Goal: Complete application form

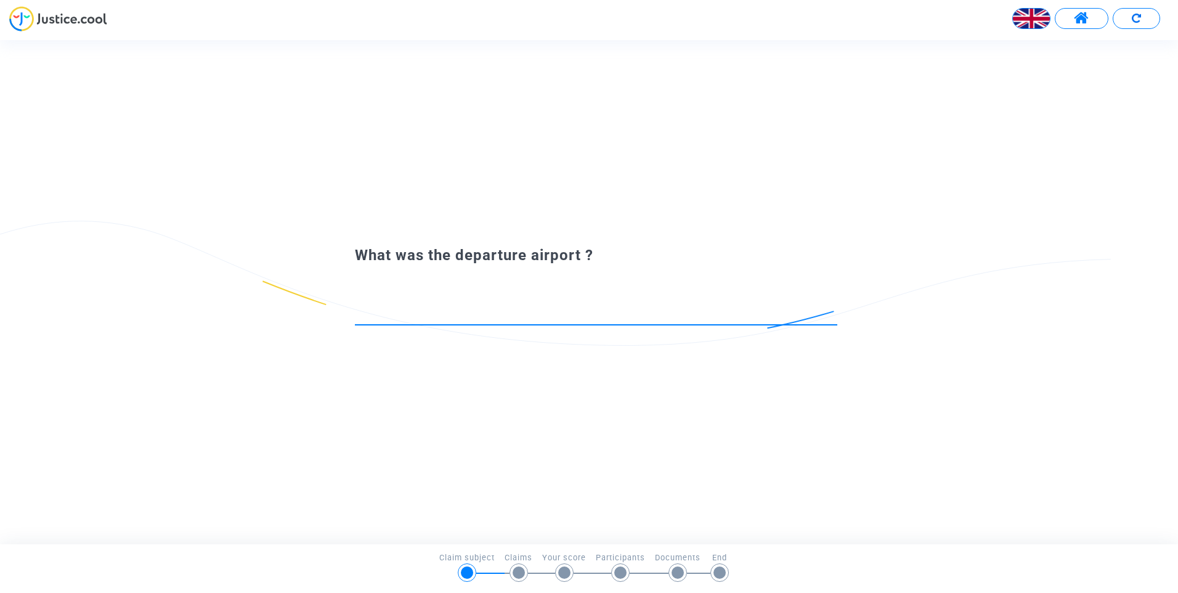
click at [436, 314] on input at bounding box center [596, 313] width 482 height 12
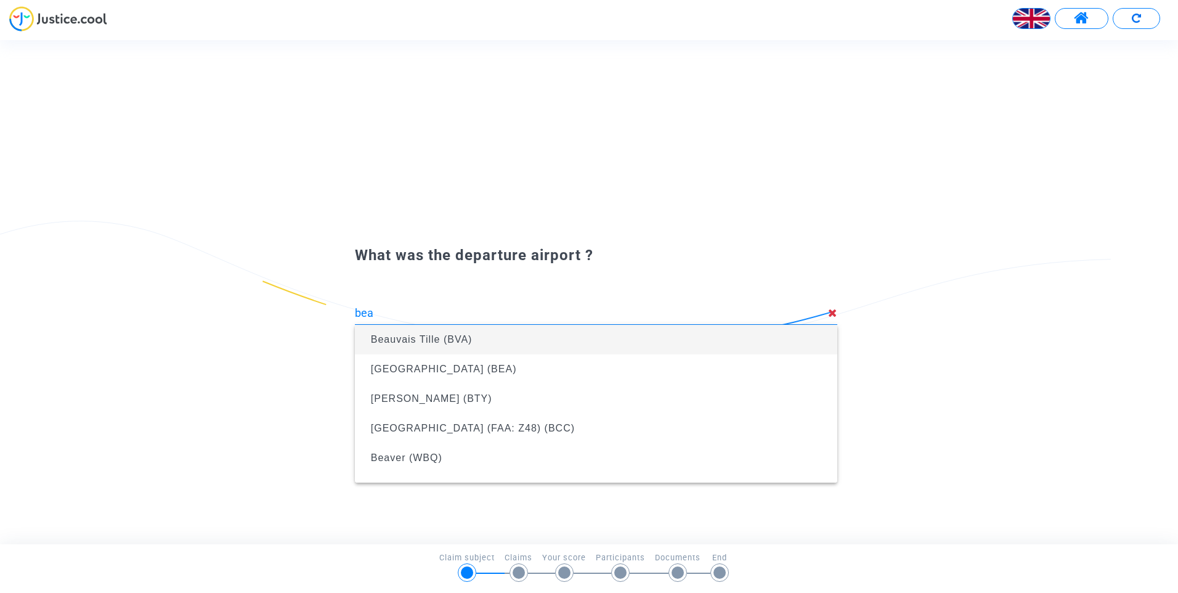
click at [456, 341] on span "Beauvais Tille (BVA)" at bounding box center [422, 339] width 102 height 10
type input "Beauvais Tille (BVA)"
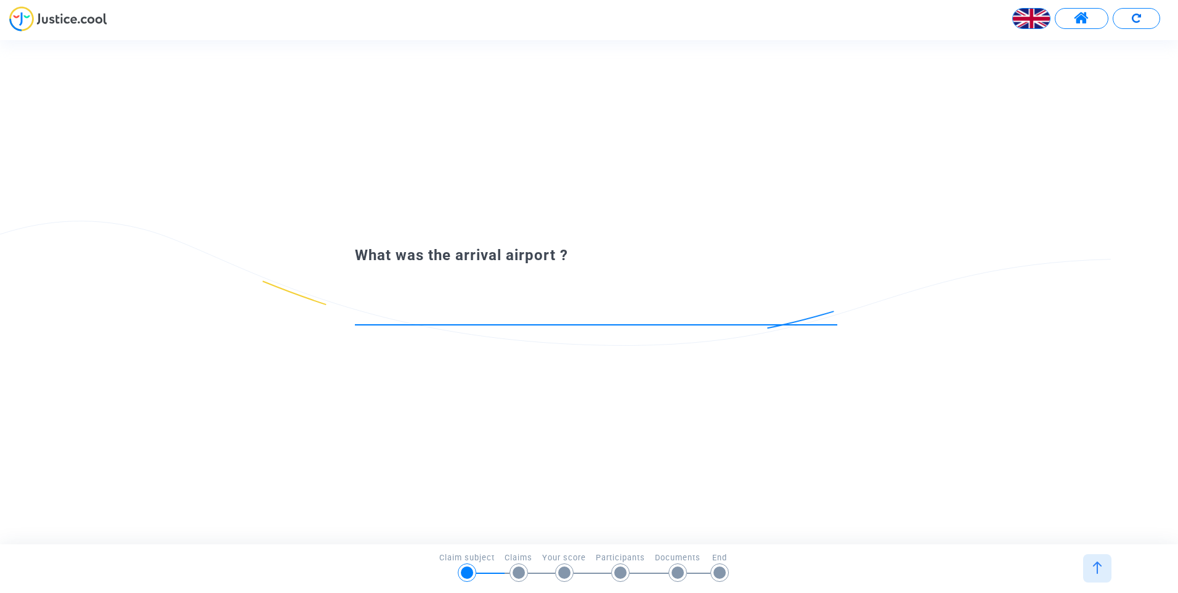
click at [489, 310] on input at bounding box center [596, 313] width 482 height 12
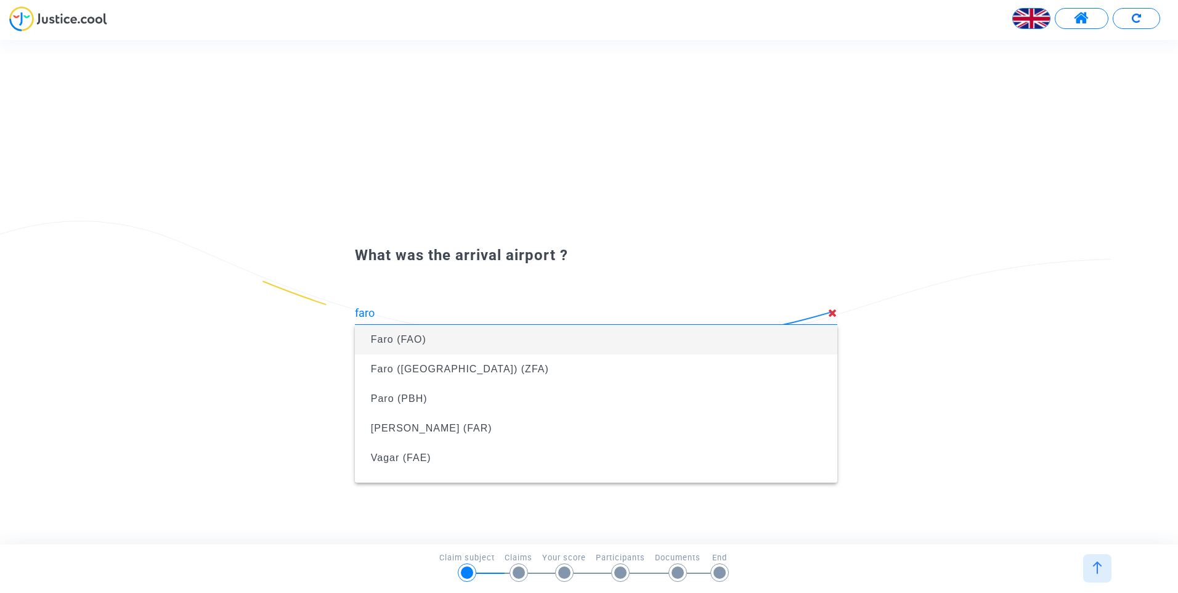
click at [442, 339] on span "Faro (FAO)" at bounding box center [596, 340] width 463 height 30
type input "Faro (FAO)"
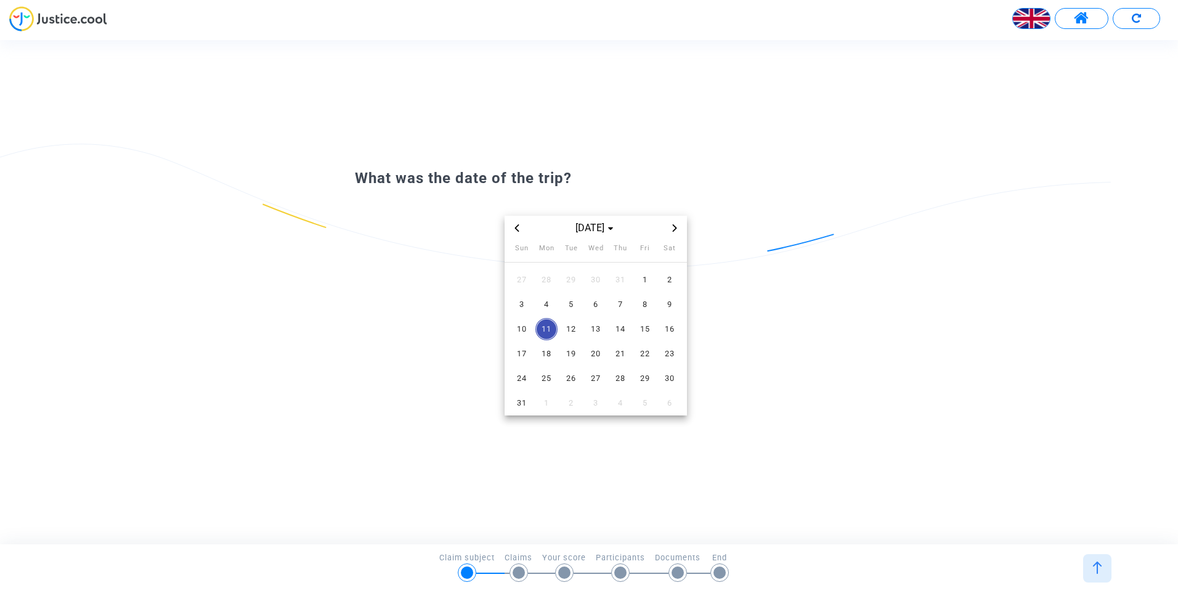
click at [521, 228] on span "Previous month" at bounding box center [516, 228] width 15 height 15
click at [570, 376] on span "29" at bounding box center [571, 378] width 22 height 22
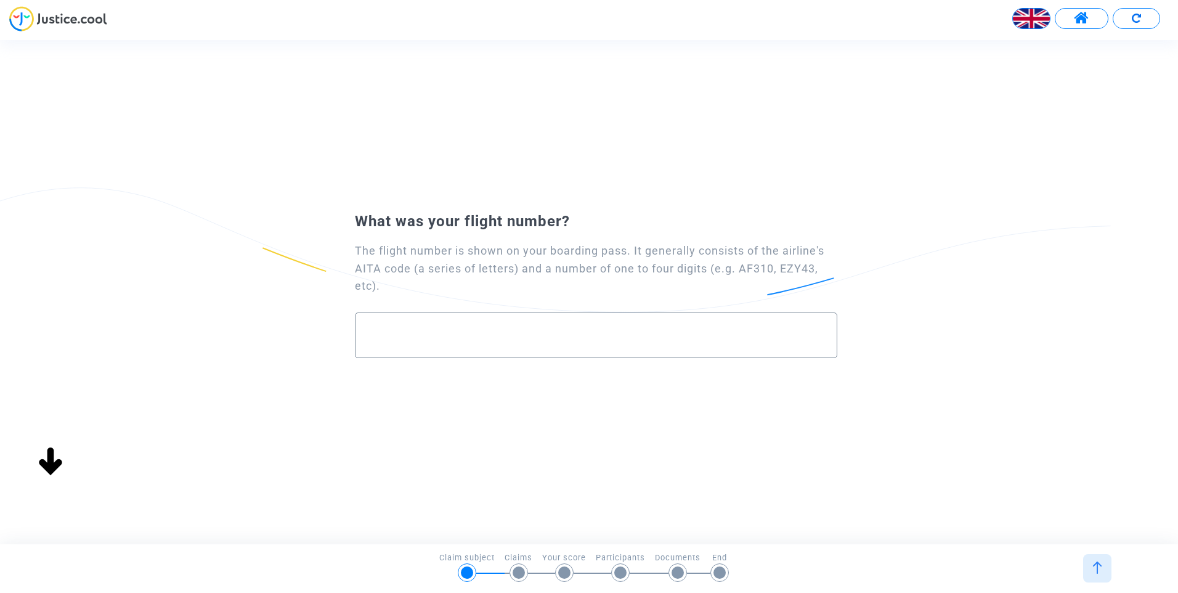
click at [520, 342] on div at bounding box center [596, 330] width 456 height 34
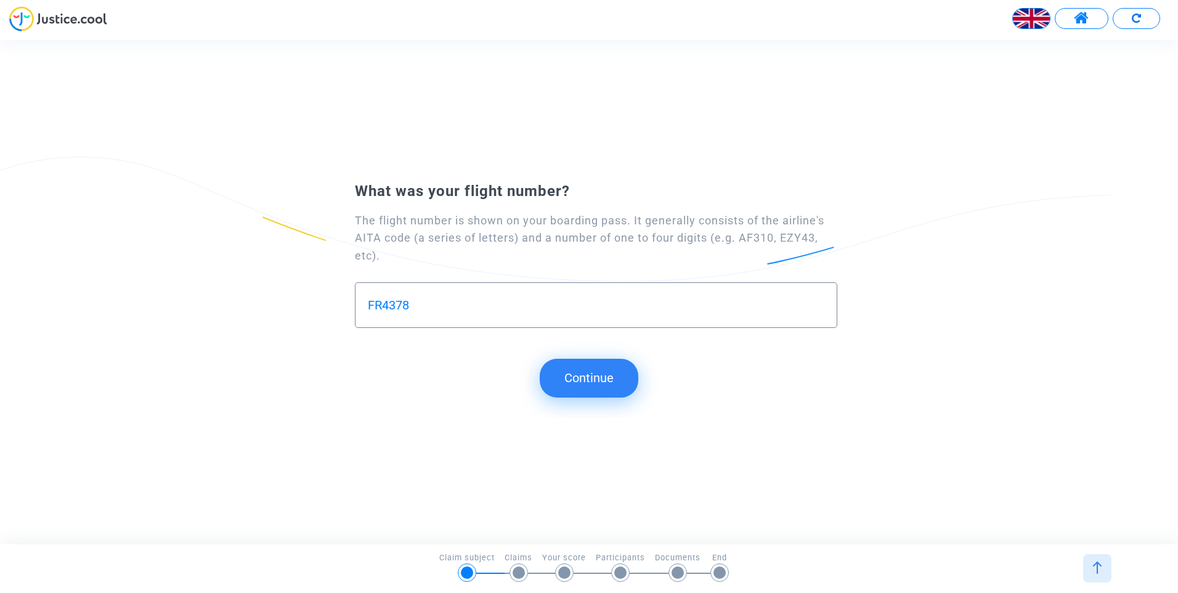
type input "FR4378"
click at [593, 375] on button "Continue" at bounding box center [589, 378] width 99 height 38
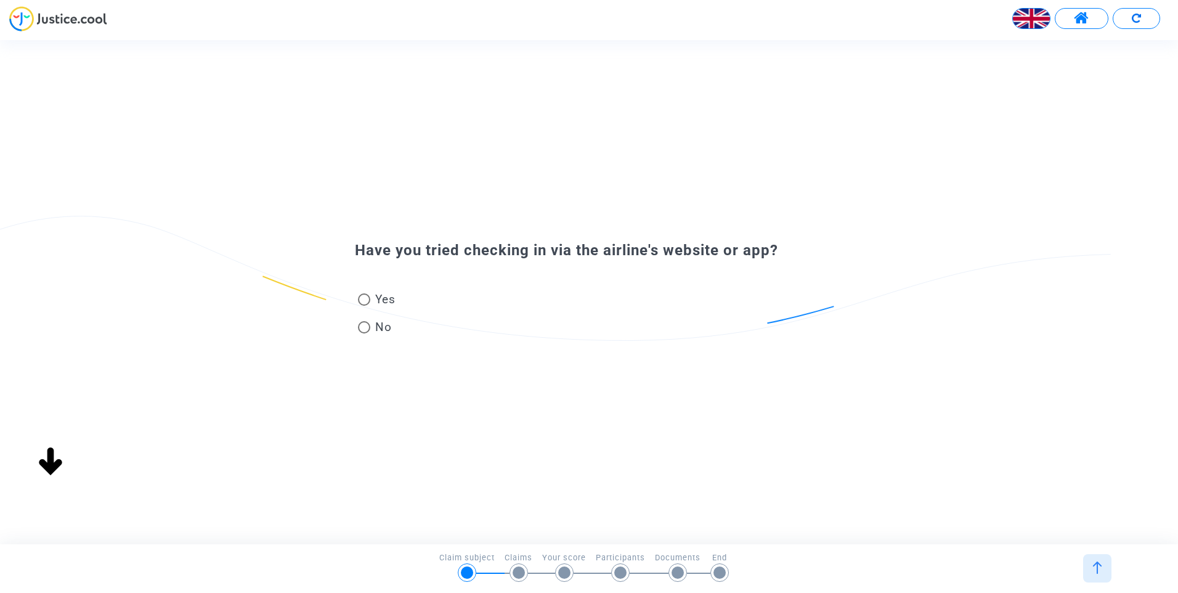
click at [1021, 19] on img at bounding box center [1031, 18] width 37 height 37
click at [1018, 44] on div "Français" at bounding box center [1000, 51] width 97 height 30
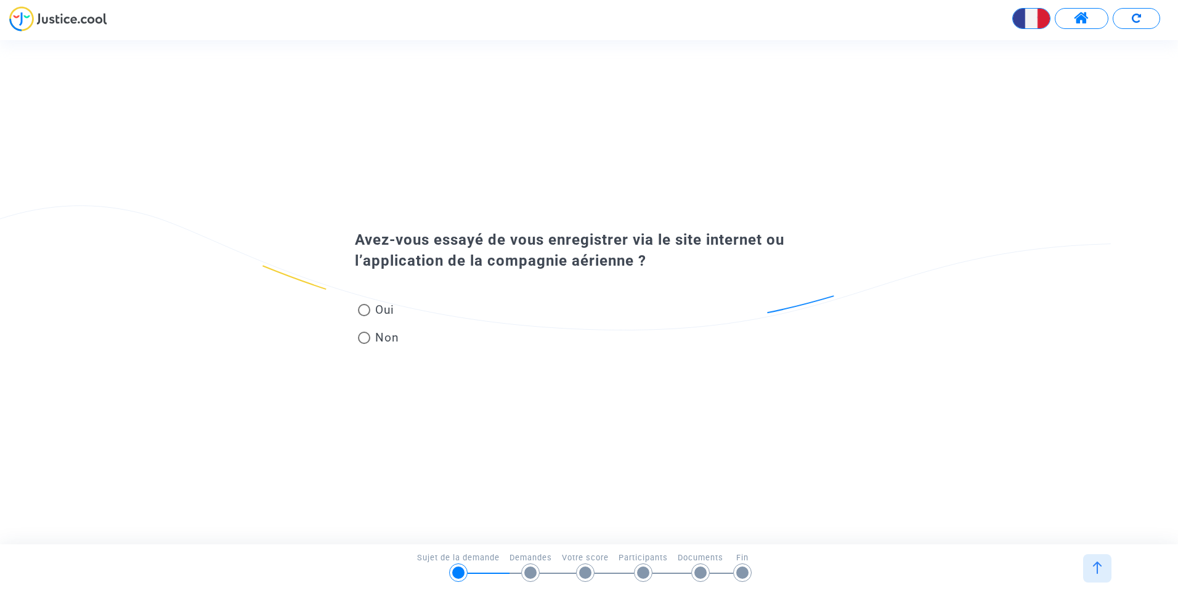
click at [363, 312] on span at bounding box center [364, 310] width 12 height 12
click at [363, 316] on input "Oui" at bounding box center [363, 316] width 1 height 1
radio input "true"
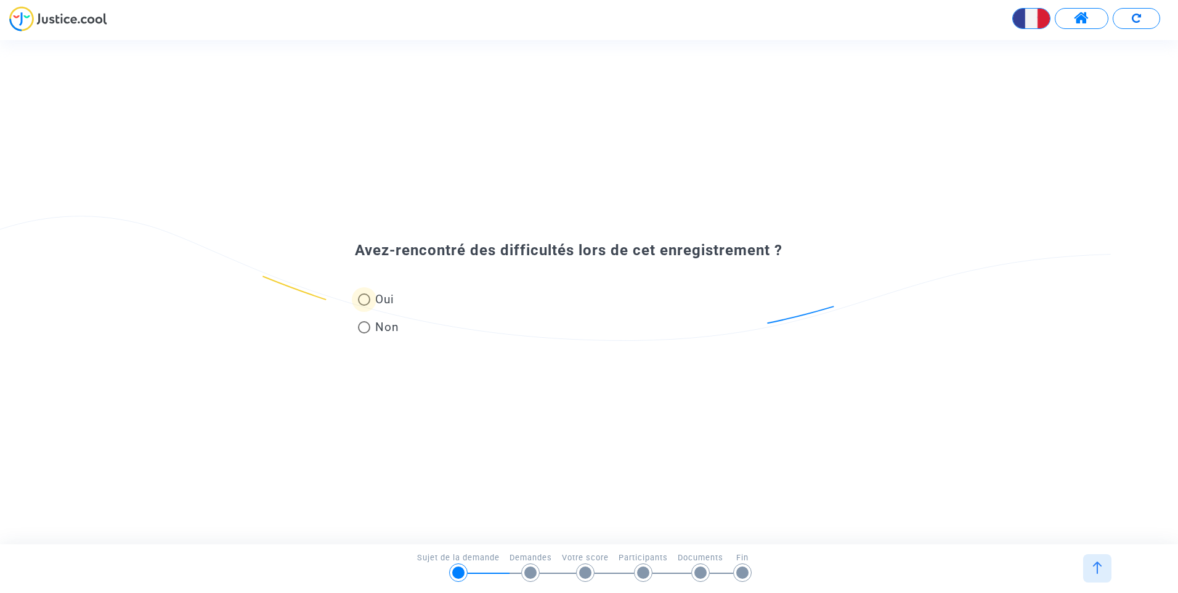
click at [361, 302] on span at bounding box center [364, 299] width 12 height 12
click at [363, 306] on input "Oui" at bounding box center [363, 306] width 1 height 1
radio input "true"
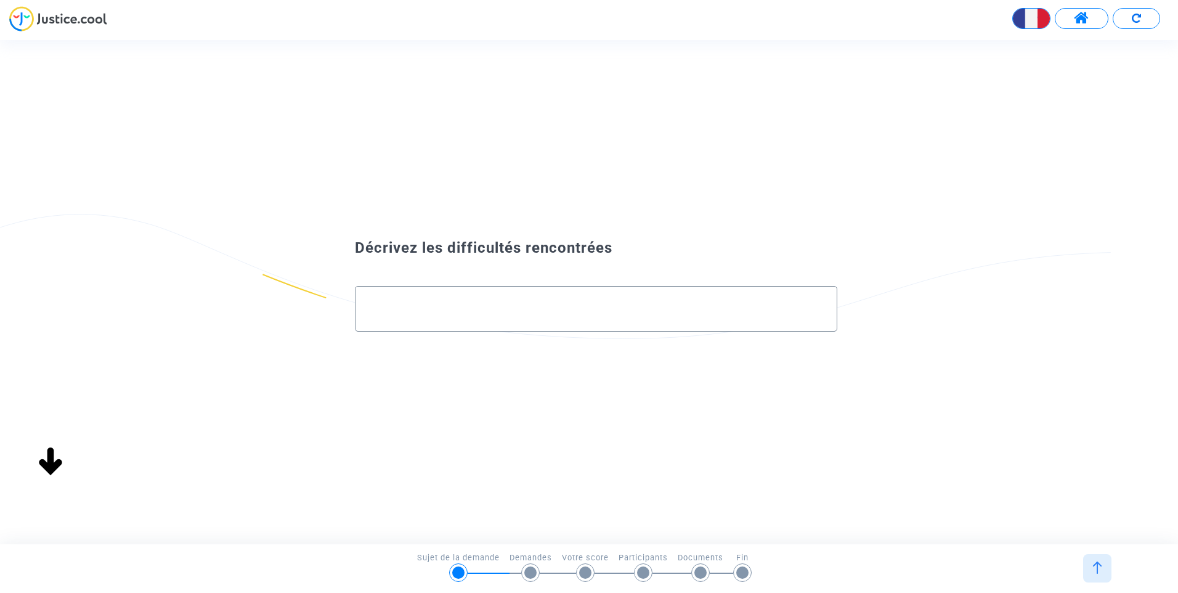
click at [438, 312] on input "text" at bounding box center [596, 309] width 456 height 14
drag, startPoint x: 491, startPoint y: 308, endPoint x: 242, endPoint y: 322, distance: 249.2
click at [242, 322] on div "Décrivez les difficultés rencontrées" at bounding box center [589, 291] width 1178 height 119
click at [714, 217] on div "Décrivez les difficultés rencontrées" at bounding box center [589, 292] width 1178 height 156
click at [562, 296] on div at bounding box center [596, 303] width 456 height 34
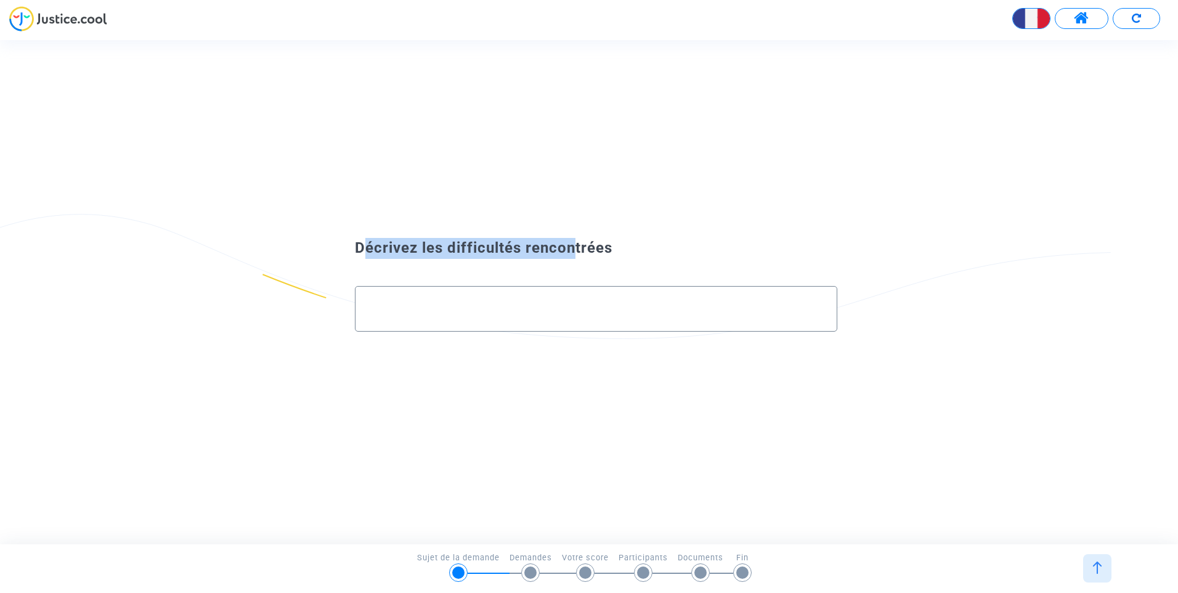
drag, startPoint x: 564, startPoint y: 256, endPoint x: 334, endPoint y: 229, distance: 230.8
click at [334, 229] on div "Décrivez les difficultés rencontrées" at bounding box center [589, 291] width 1178 height 137
click at [541, 300] on div at bounding box center [596, 303] width 456 height 34
click at [585, 304] on input "text" at bounding box center [596, 309] width 456 height 14
